Goal: Download file/media

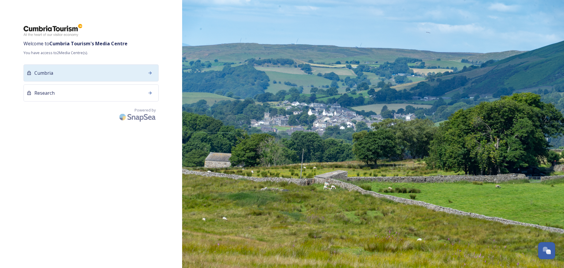
click at [90, 73] on div "Cumbria" at bounding box center [91, 72] width 135 height 17
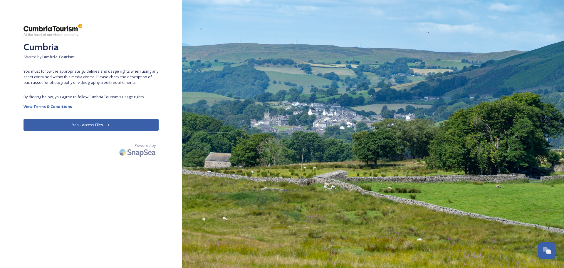
click at [92, 124] on button "Yes - Access Files" at bounding box center [91, 125] width 135 height 12
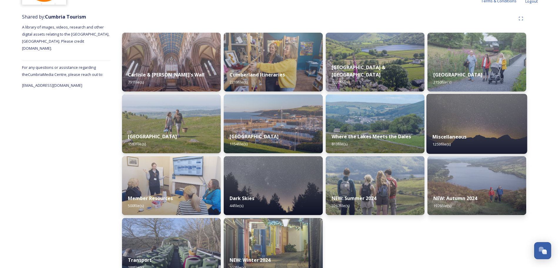
scroll to position [76, 0]
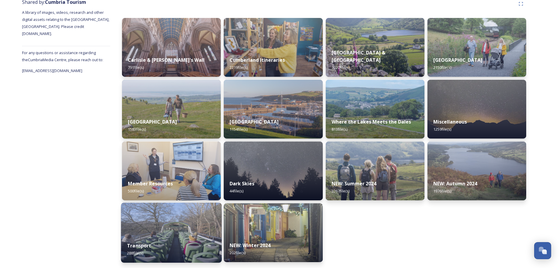
click at [148, 233] on img at bounding box center [171, 232] width 101 height 60
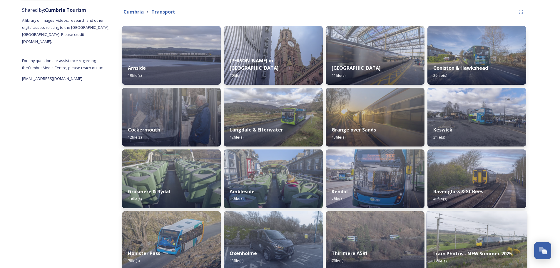
scroll to position [46, 0]
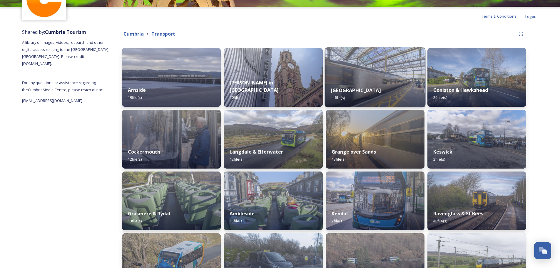
click at [393, 81] on div "Carlisle 11 file(s)" at bounding box center [374, 94] width 101 height 27
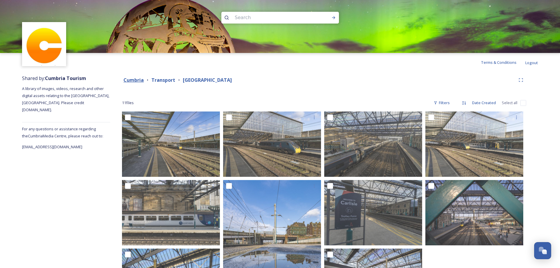
click at [130, 81] on strong "Cumbria" at bounding box center [133, 80] width 20 height 6
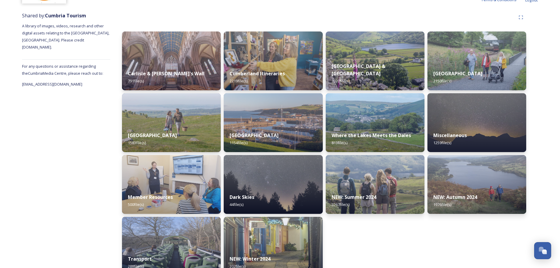
scroll to position [76, 0]
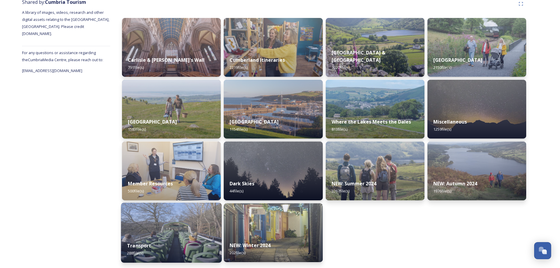
click at [185, 232] on img at bounding box center [171, 232] width 101 height 60
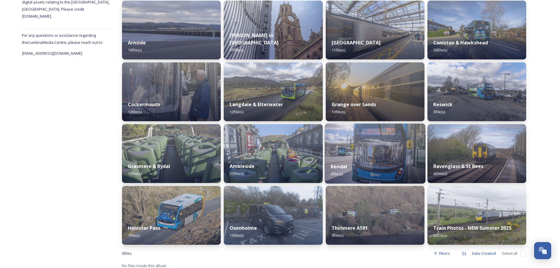
scroll to position [95, 0]
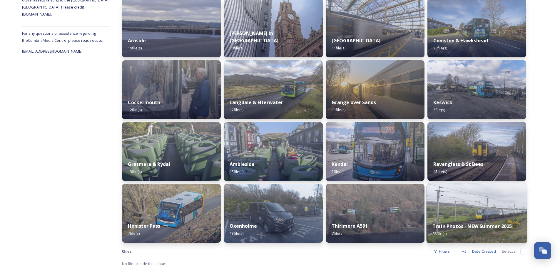
click at [463, 207] on img at bounding box center [476, 213] width 101 height 60
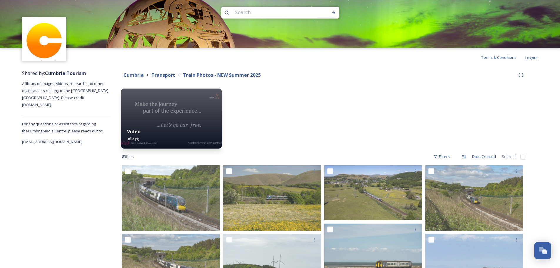
scroll to position [7, 0]
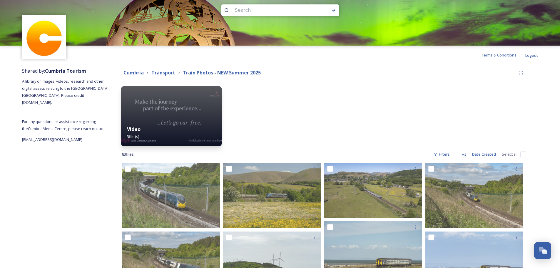
click at [169, 107] on img at bounding box center [171, 116] width 101 height 60
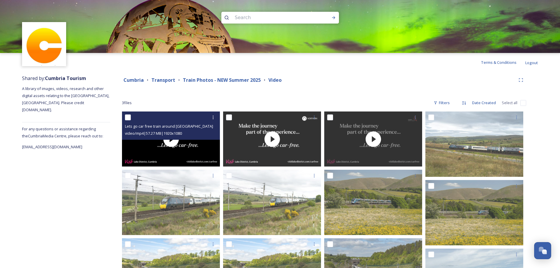
click at [173, 136] on div "video/mp4 | 57.27 MB | 1920 x 1080" at bounding box center [171, 133] width 93 height 7
click at [168, 139] on div "Lets go car free train around [GEOGRAPHIC_DATA] TPE-30sec.mp4 video/mp4 | 57.27…" at bounding box center [171, 125] width 98 height 28
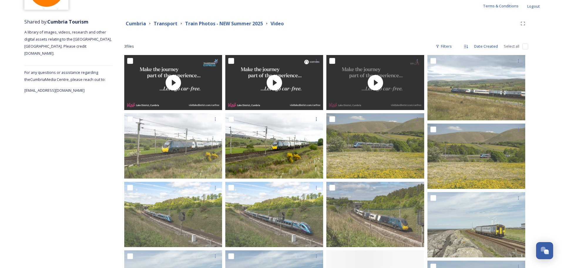
scroll to position [73, 0]
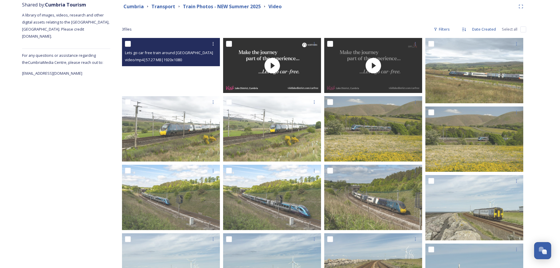
click at [172, 68] on video "Lets go car free train around Cumbria TPE-30sec.mp4" at bounding box center [171, 65] width 98 height 55
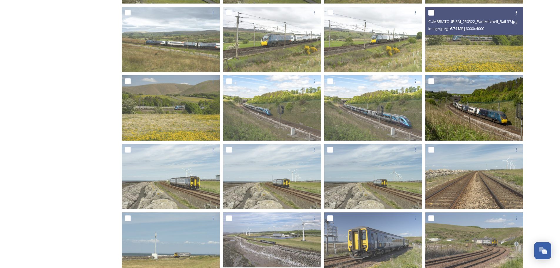
scroll to position [830, 0]
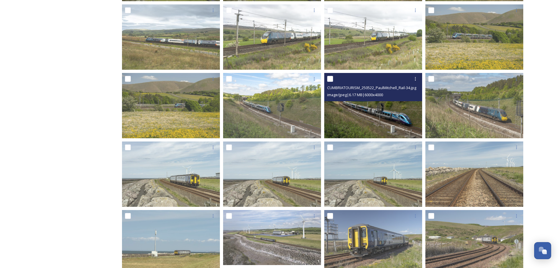
click at [371, 113] on img at bounding box center [373, 105] width 98 height 65
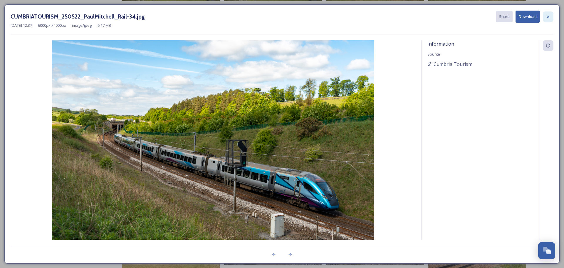
click at [549, 19] on icon at bounding box center [548, 16] width 5 height 5
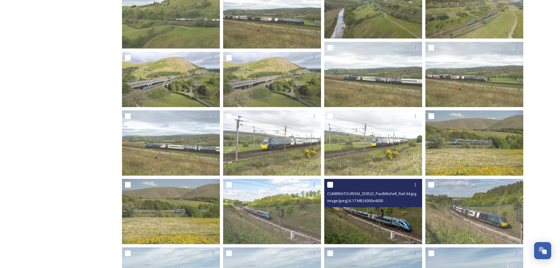
scroll to position [717, 0]
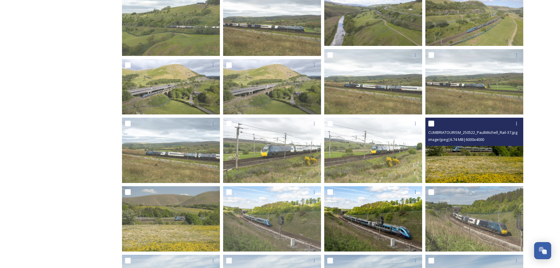
click at [465, 163] on img at bounding box center [474, 150] width 98 height 65
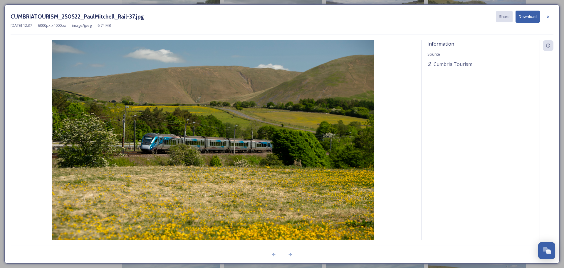
click at [527, 19] on button "Download" at bounding box center [528, 17] width 24 height 12
click at [548, 16] on icon at bounding box center [548, 16] width 5 height 5
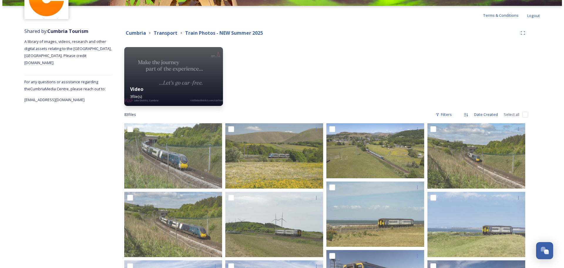
scroll to position [0, 0]
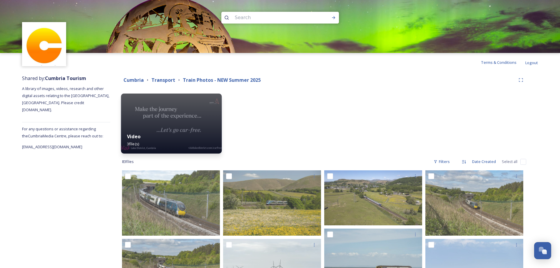
click at [161, 116] on img at bounding box center [171, 123] width 101 height 60
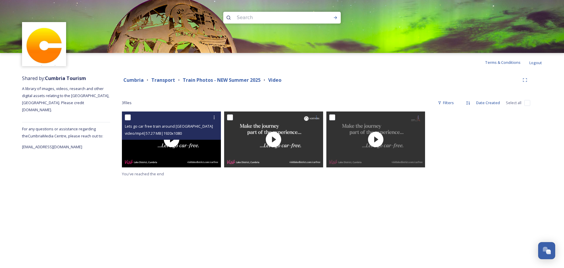
click at [172, 139] on div "Lets go car free train around [GEOGRAPHIC_DATA] TPE-30sec.mp4 video/mp4 | 57.27…" at bounding box center [171, 125] width 99 height 28
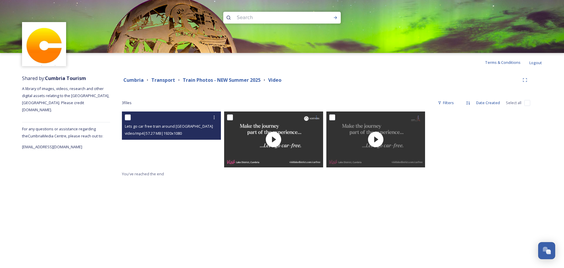
click at [171, 140] on video "Lets go car free train around Cumbria TPE-30sec.mp4" at bounding box center [171, 139] width 99 height 56
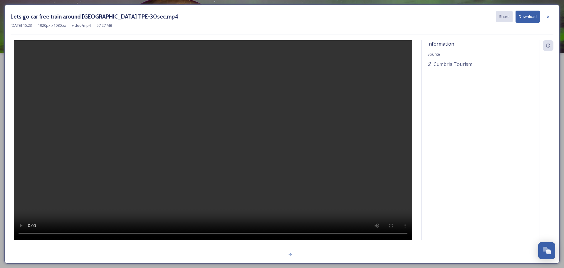
click at [531, 15] on button "Download" at bounding box center [528, 17] width 24 height 12
click at [528, 13] on button "Download" at bounding box center [528, 17] width 24 height 12
